Goal: Task Accomplishment & Management: Manage account settings

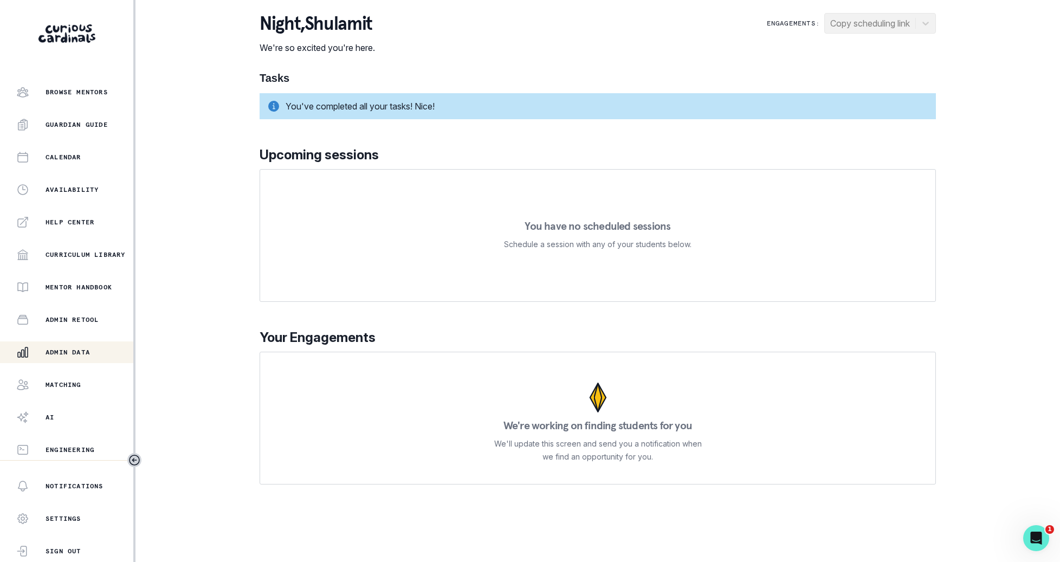
click at [97, 361] on button "Admin Data" at bounding box center [66, 352] width 133 height 22
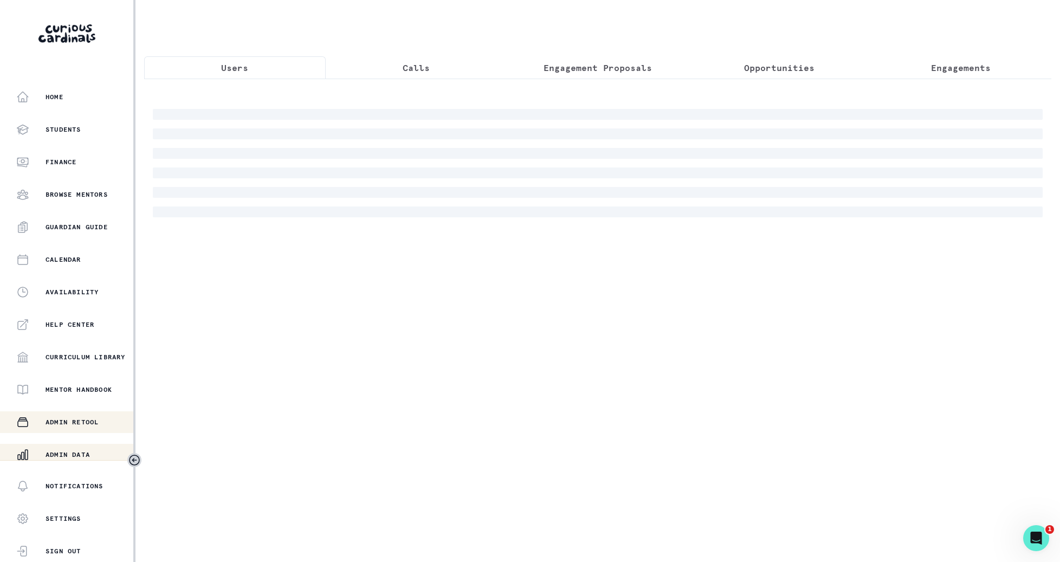
scroll to position [102, 0]
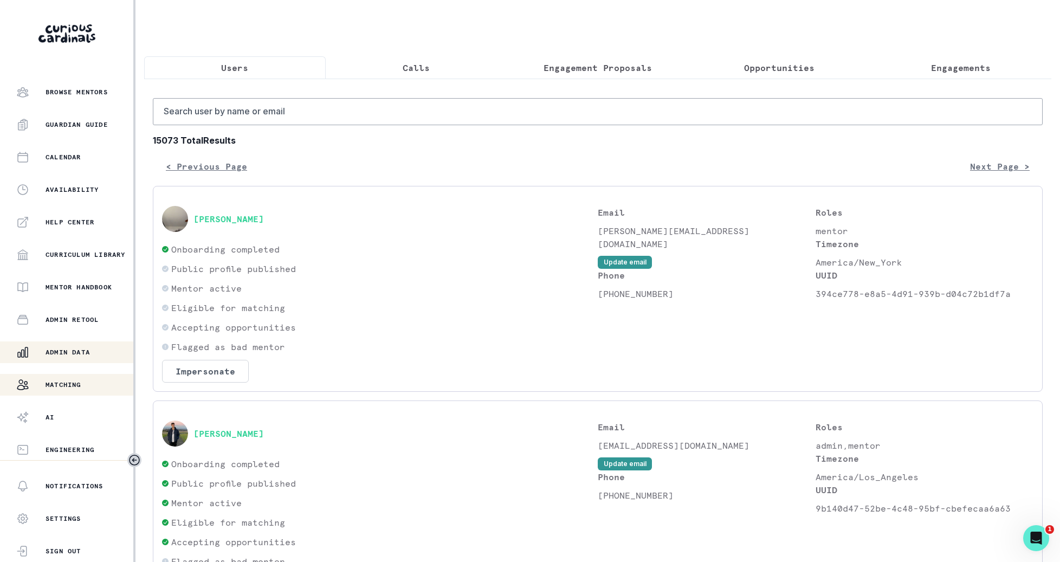
click at [99, 392] on button "Matching" at bounding box center [66, 385] width 133 height 22
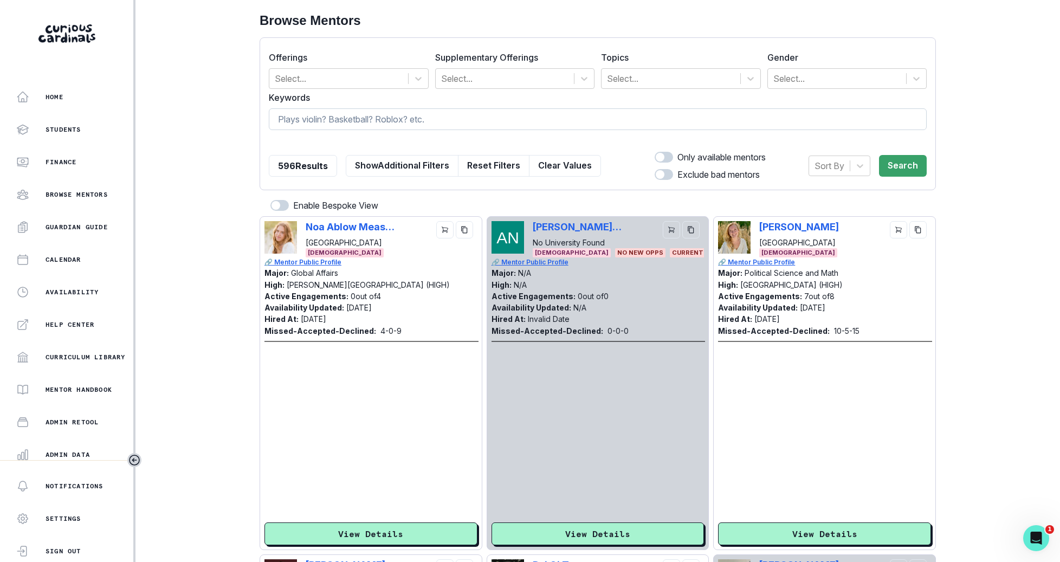
click at [341, 128] on input at bounding box center [598, 119] width 658 height 22
type input "[PERSON_NAME] h"
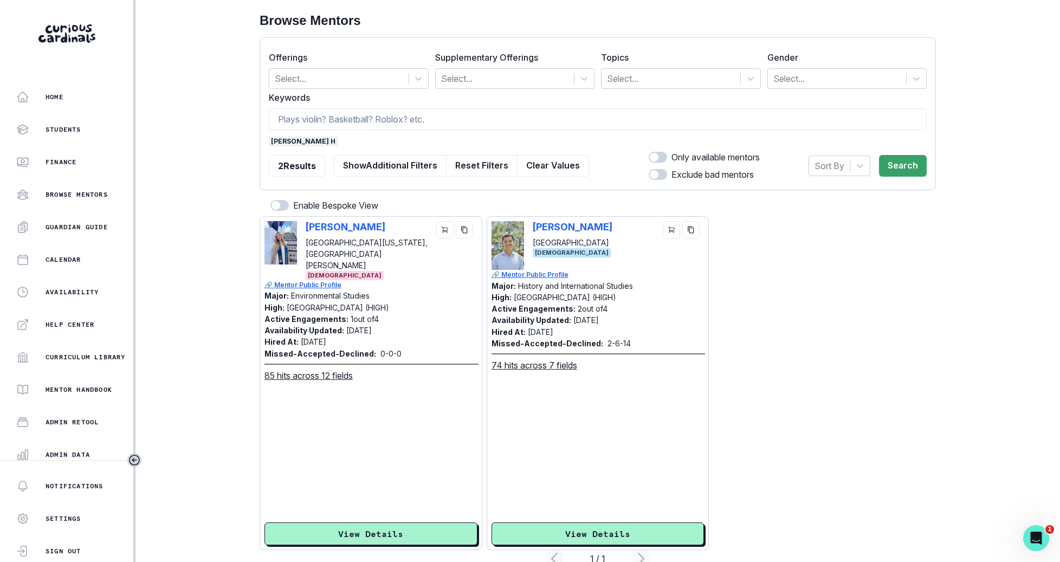
click at [281, 142] on span "[PERSON_NAME] h" at bounding box center [303, 142] width 69 height 10
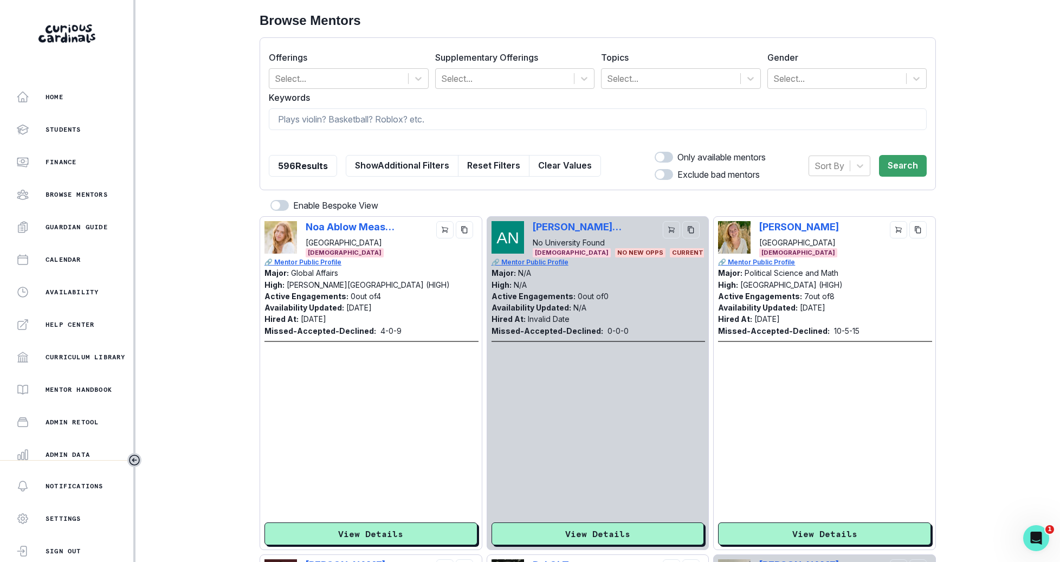
click at [328, 106] on form "Offerings Select... Supplementary Offerings Select... Topics Select... Gender S…" at bounding box center [598, 114] width 658 height 134
click at [328, 119] on input at bounding box center [598, 119] width 658 height 22
type input "philos"
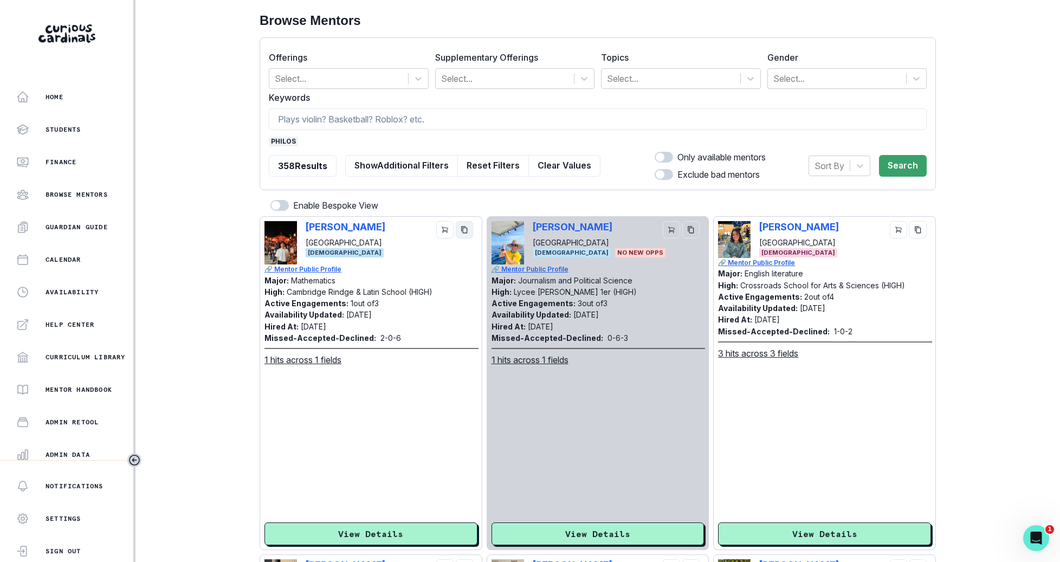
click at [464, 229] on icon "copy" at bounding box center [465, 230] width 8 height 8
click at [283, 138] on span "philos" at bounding box center [283, 142] width 29 height 10
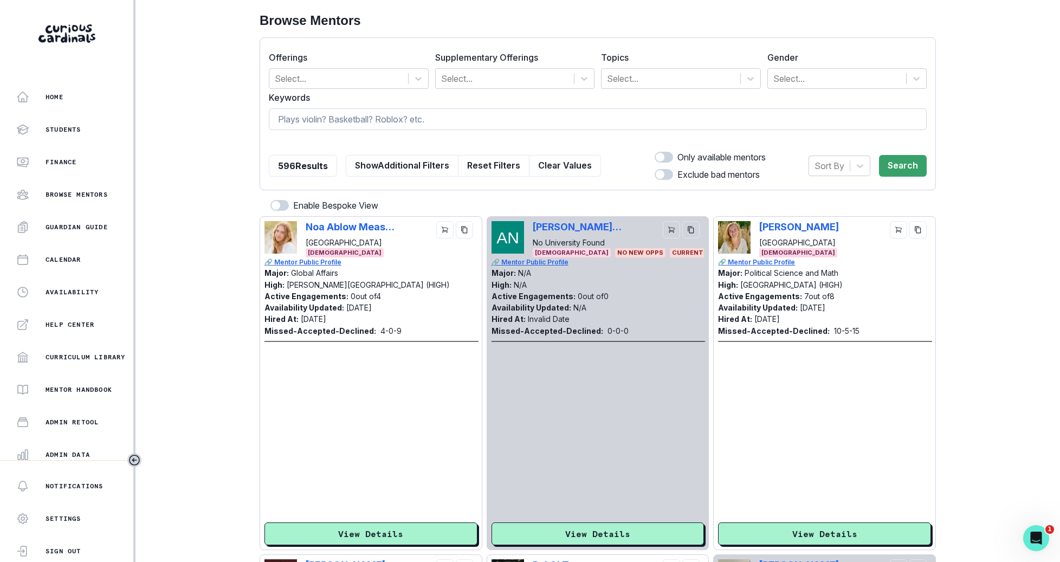
click at [326, 122] on input at bounding box center [598, 119] width 658 height 22
type input "arjun"
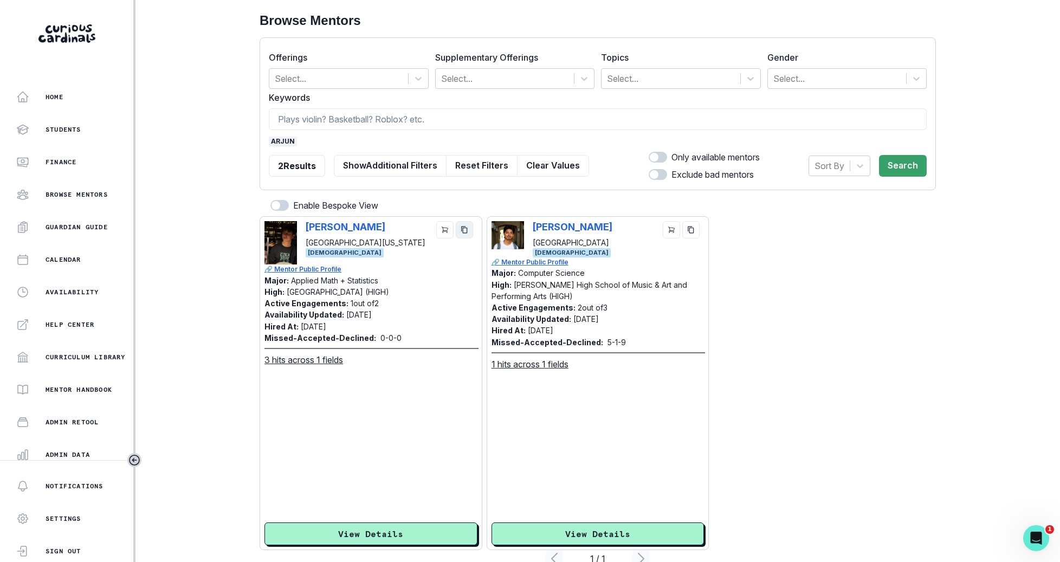
click at [471, 229] on button "copy" at bounding box center [464, 229] width 17 height 17
drag, startPoint x: 281, startPoint y: 143, endPoint x: 315, endPoint y: 125, distance: 38.5
click at [281, 143] on span "arjun" at bounding box center [283, 142] width 28 height 10
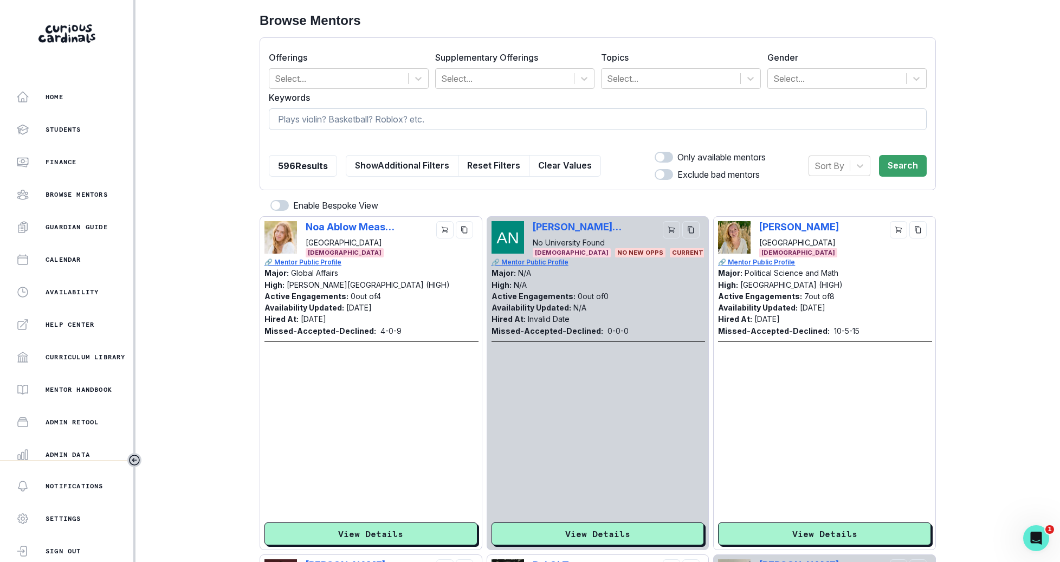
click at [328, 125] on input at bounding box center [598, 119] width 658 height 22
type input "u"
type input "yadu"
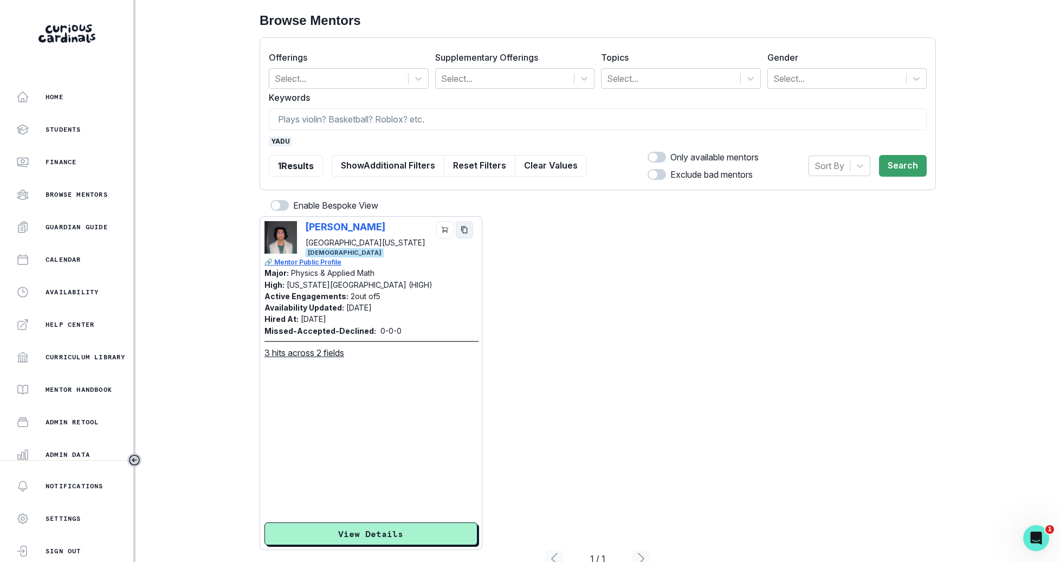
click at [467, 228] on icon "copy" at bounding box center [464, 229] width 6 height 7
click at [78, 448] on div "Admin Data" at bounding box center [74, 454] width 117 height 13
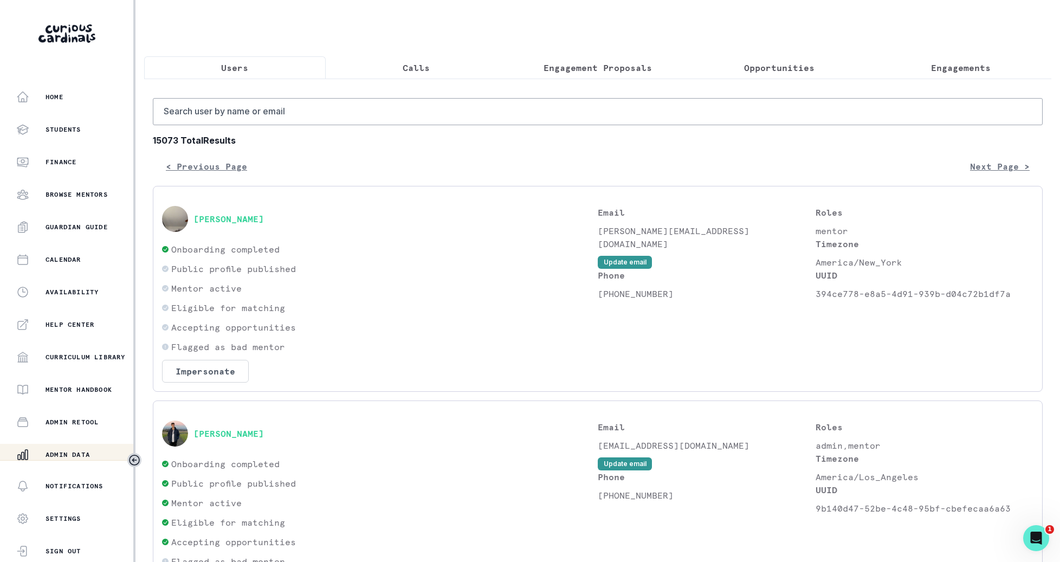
click at [629, 58] on button "Engagement Proposals" at bounding box center [598, 67] width 182 height 23
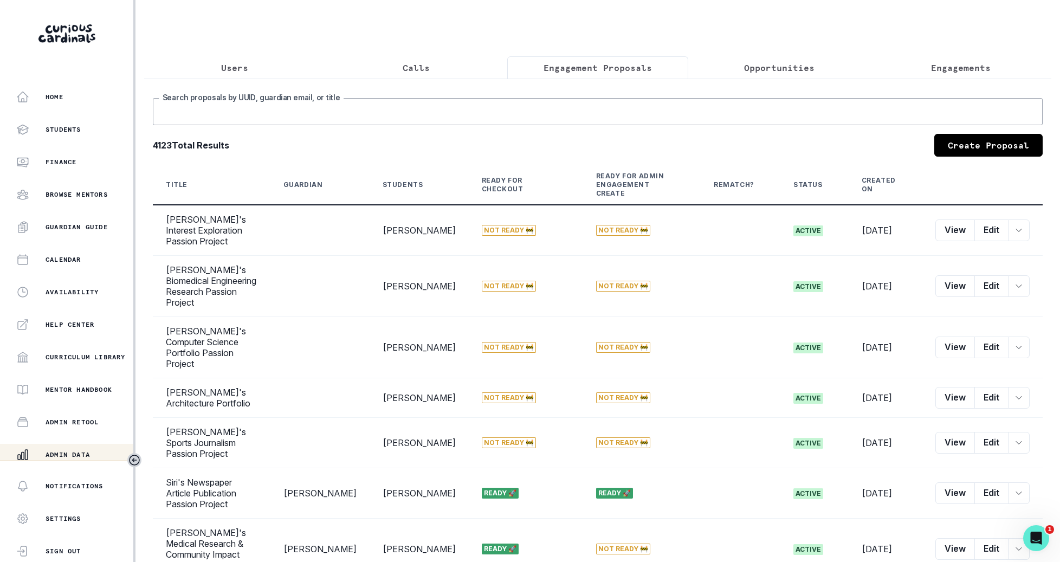
click at [672, 114] on input "Search proposals by UUID, guardian email, or title" at bounding box center [598, 111] width 890 height 27
type input "[PERSON_NAME]"
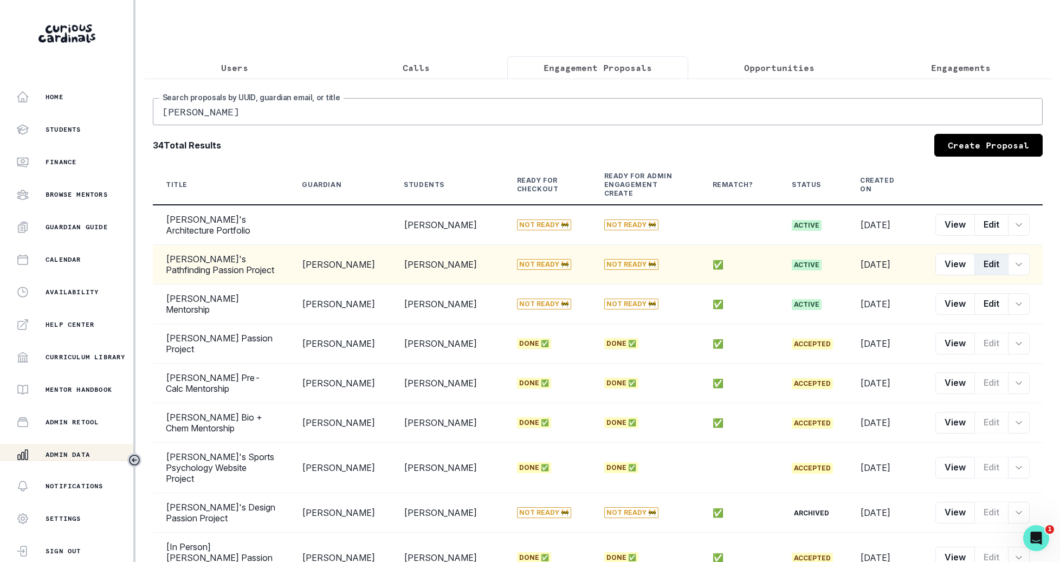
click at [991, 258] on button "Edit" at bounding box center [991, 265] width 34 height 22
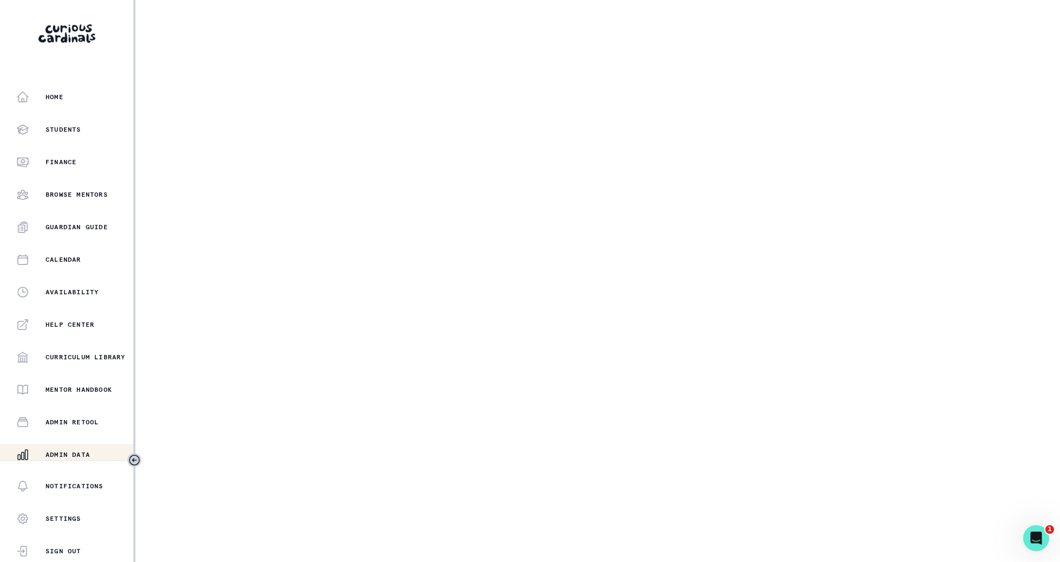
select select "e033fb60-c44d-4508-bd33-ec0706a1598e"
select select "5544d42b-75e4-4e6a-80dd-da7258343d57"
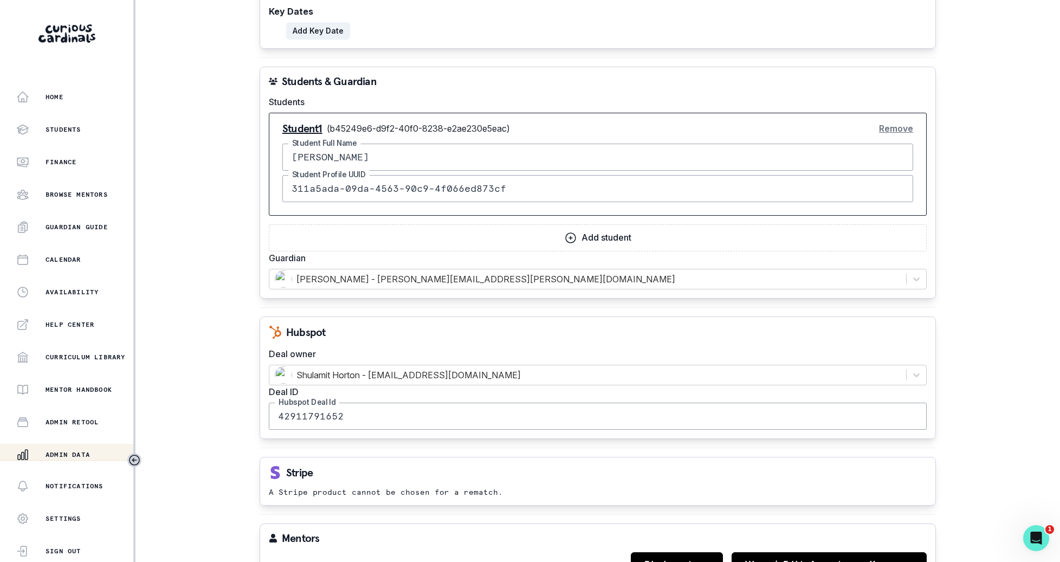
scroll to position [976, 0]
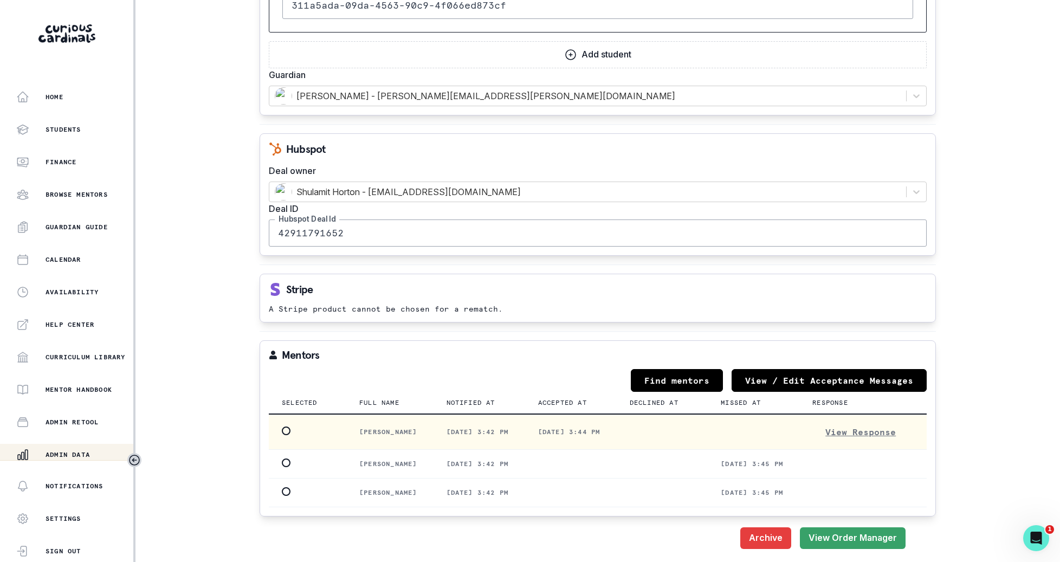
click at [285, 426] on span at bounding box center [286, 430] width 9 height 9
click at [282, 430] on input "radio" at bounding box center [281, 430] width 1 height 1
click at [870, 530] on button "Save" at bounding box center [886, 538] width 38 height 22
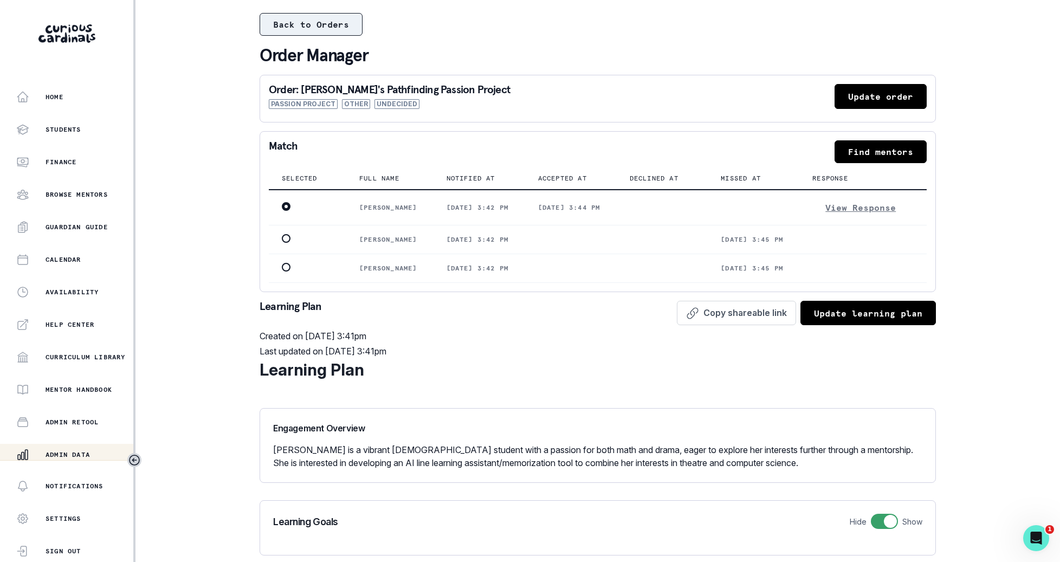
click at [348, 30] on button "Back to Orders" at bounding box center [311, 24] width 103 height 23
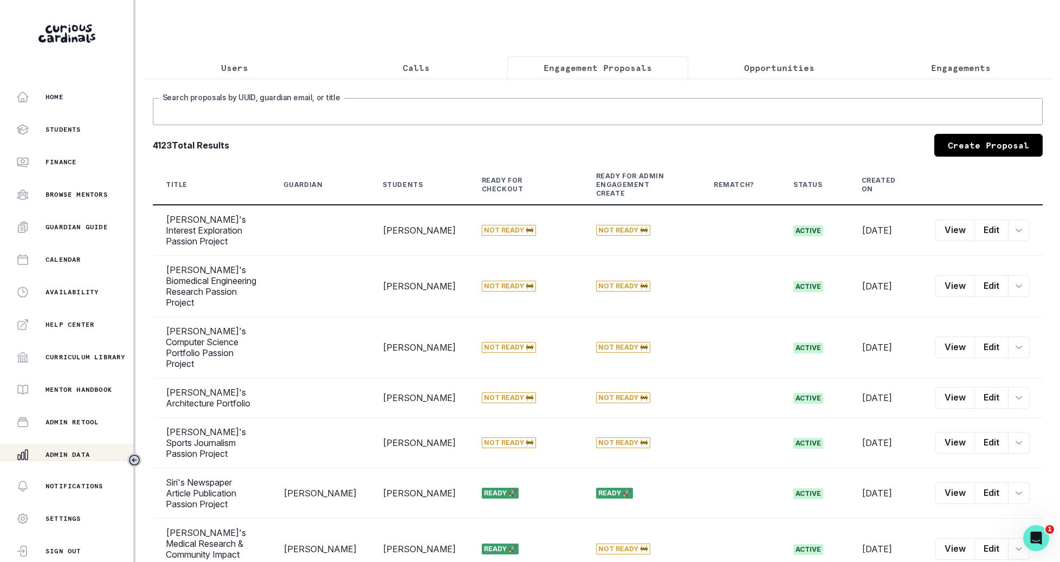
click at [750, 111] on input "Search proposals by UUID, guardian email, or title" at bounding box center [598, 111] width 890 height 27
type input "[PERSON_NAME]"
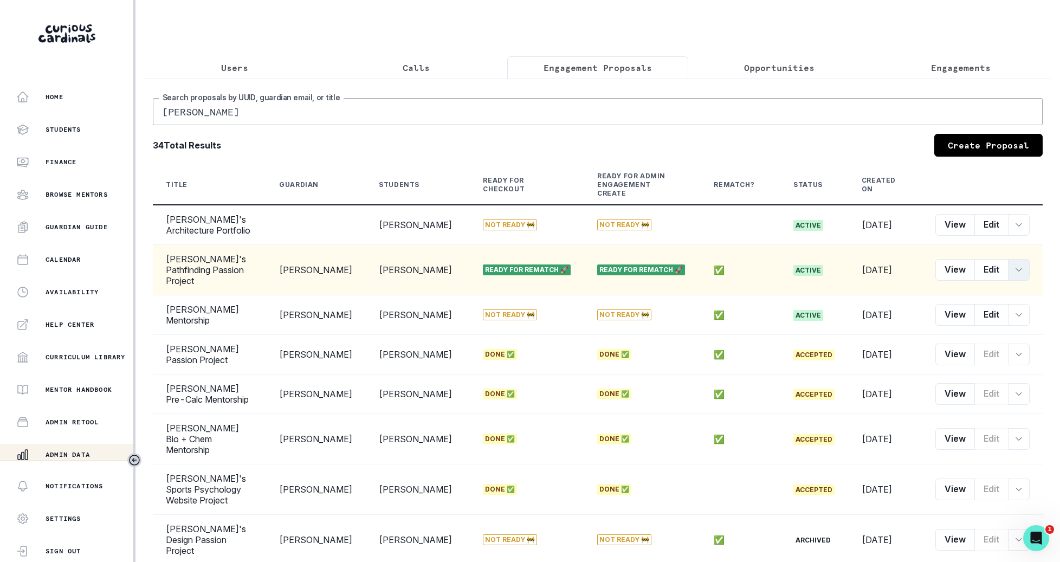
click at [1021, 265] on icon "row menu" at bounding box center [1018, 269] width 9 height 9
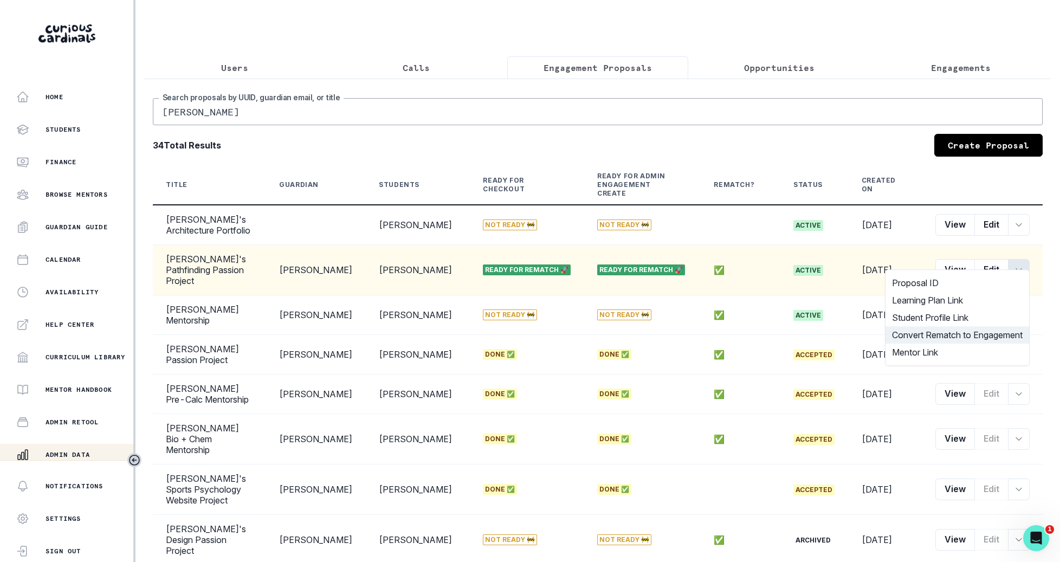
click at [984, 338] on button "Convert Rematch to Engagement" at bounding box center [957, 334] width 144 height 17
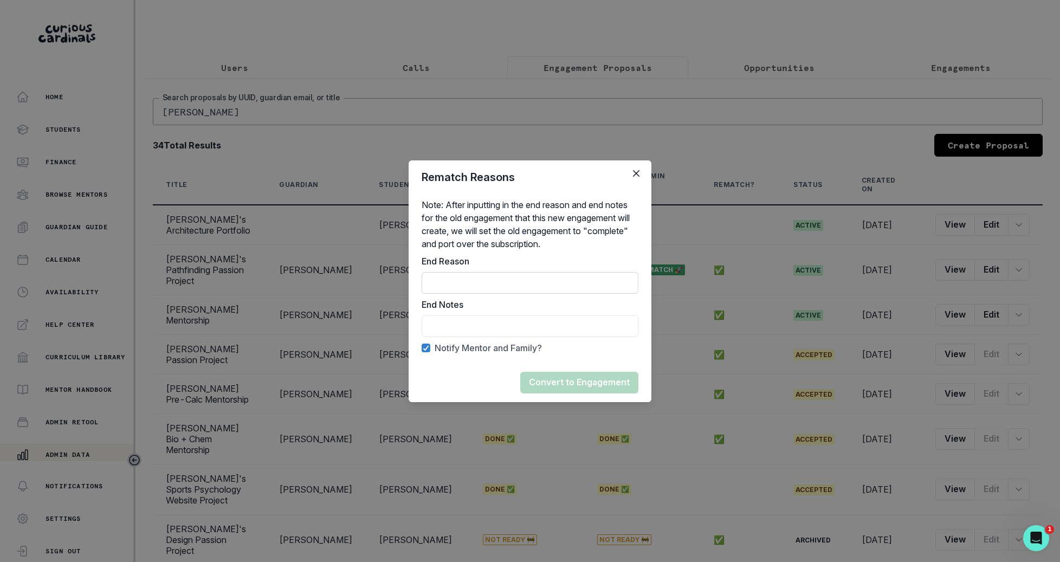
click at [563, 281] on input "End Reason" at bounding box center [530, 283] width 217 height 22
type input "Rematch"
click at [559, 320] on input "End Reason" at bounding box center [530, 326] width 217 height 22
type input "Rematched"
click at [568, 383] on button "Convert to Engagement" at bounding box center [579, 383] width 118 height 22
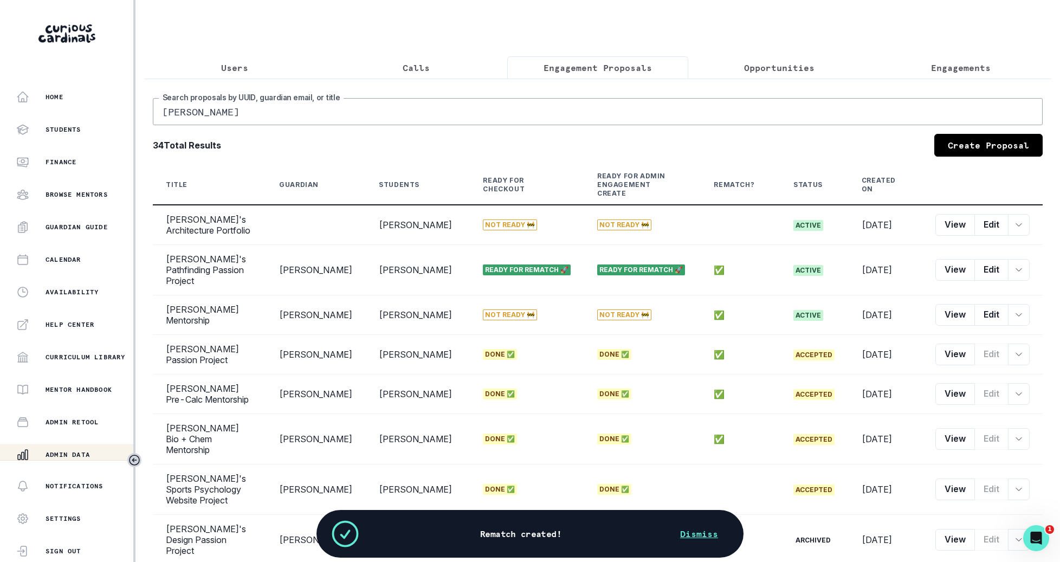
click at [963, 56] on button "Engagements" at bounding box center [961, 67] width 182 height 23
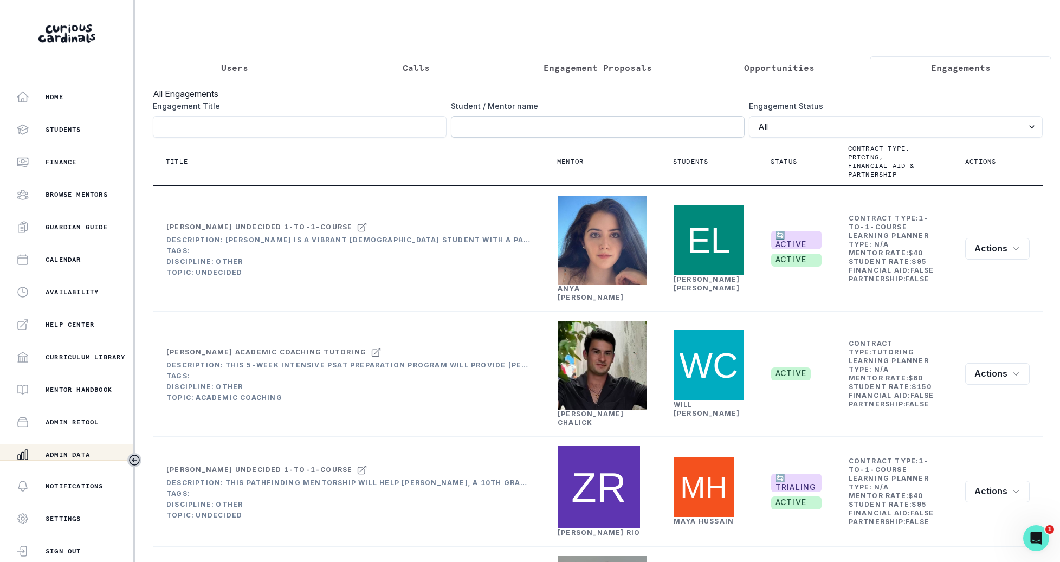
click at [533, 127] on input "Engagement Title" at bounding box center [598, 127] width 294 height 22
type input "elise"
click button "submit" at bounding box center [0, 0] width 0 height 0
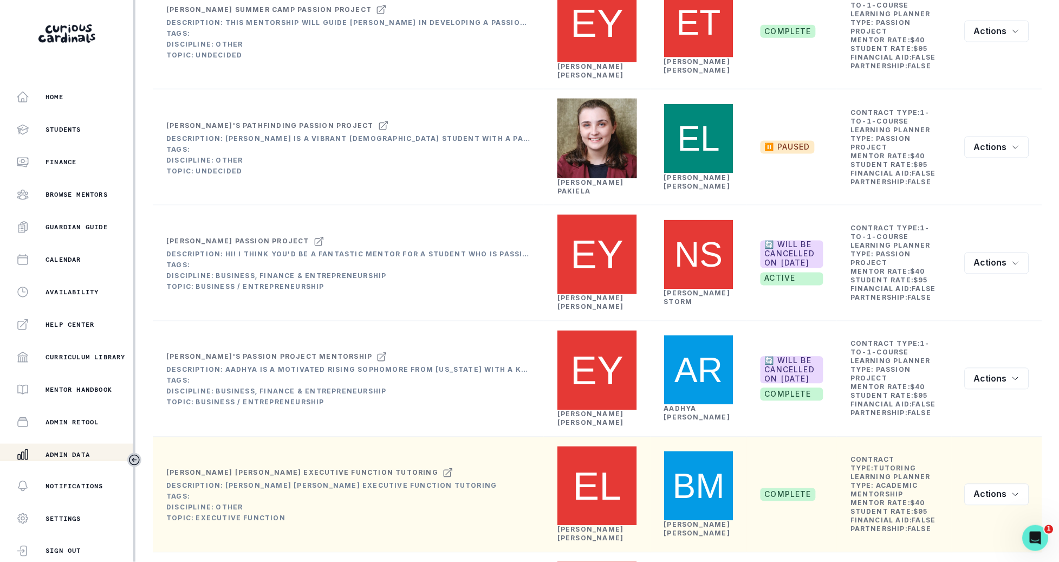
scroll to position [323, 0]
